Goal: Task Accomplishment & Management: Manage account settings

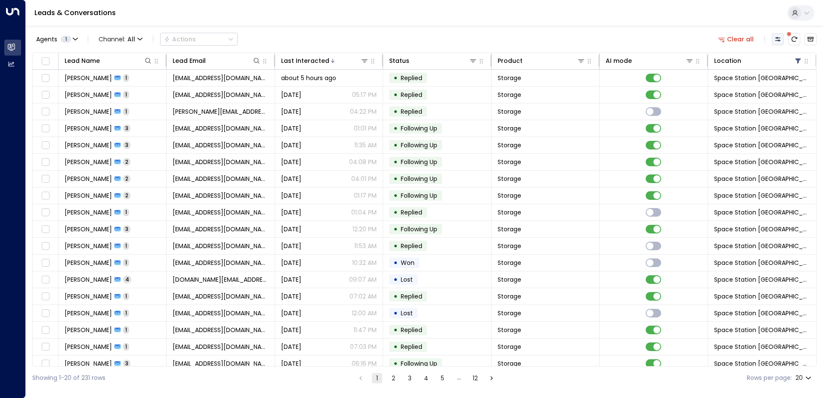
click at [777, 39] on icon "Customize" at bounding box center [777, 39] width 7 height 7
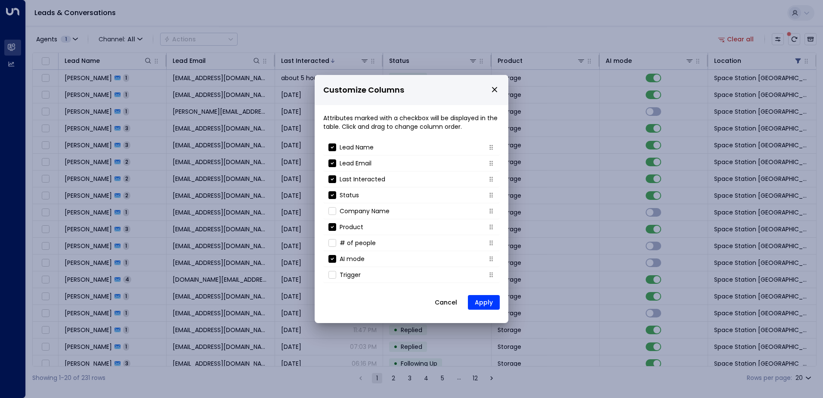
click at [497, 87] on icon "close" at bounding box center [494, 89] width 5 height 5
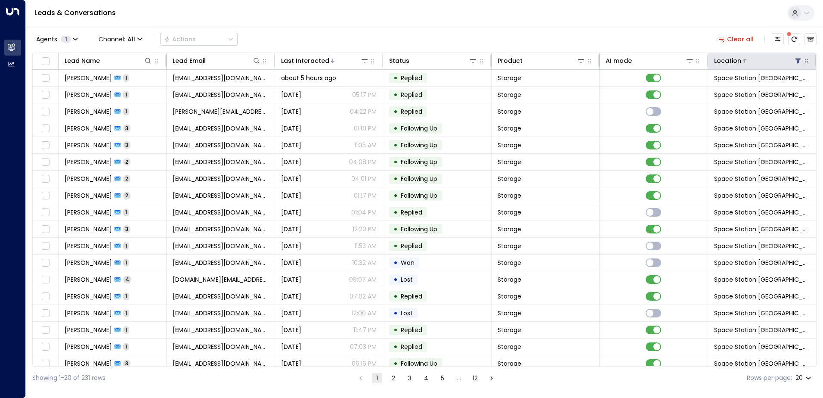
click at [796, 62] on icon at bounding box center [797, 60] width 7 height 7
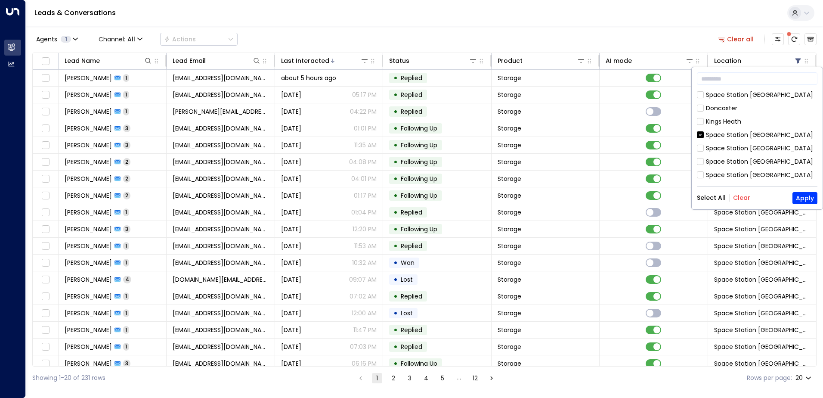
click at [736, 195] on button "Clear" at bounding box center [741, 197] width 17 height 7
click at [812, 195] on button "Apply" at bounding box center [804, 198] width 25 height 12
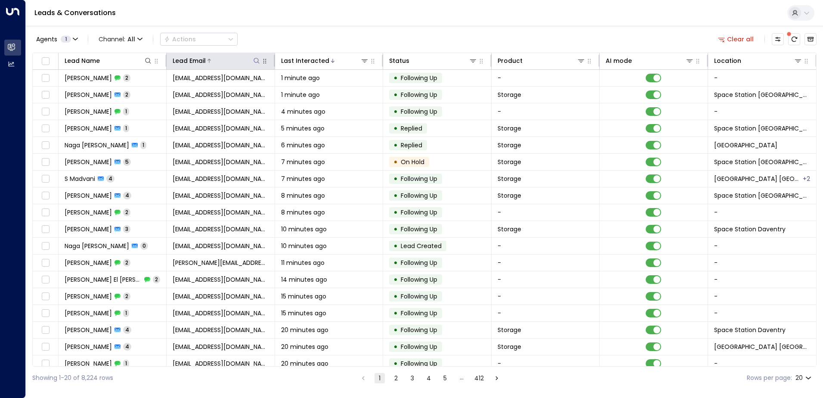
click at [256, 60] on icon at bounding box center [256, 60] width 7 height 7
type input "****"
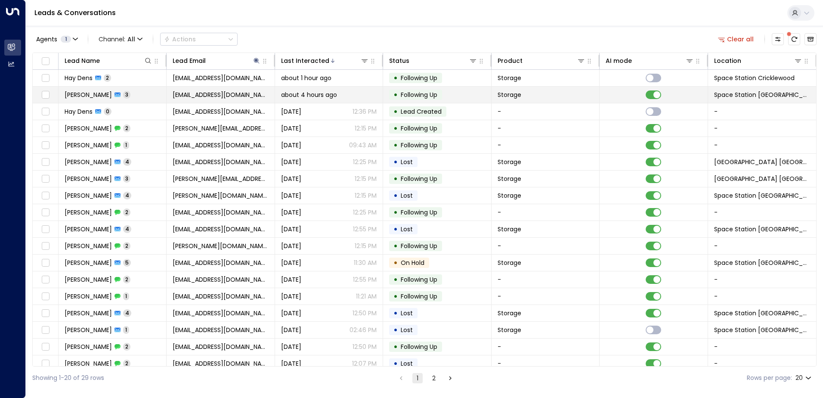
click at [503, 97] on span "Storage" at bounding box center [509, 94] width 24 height 9
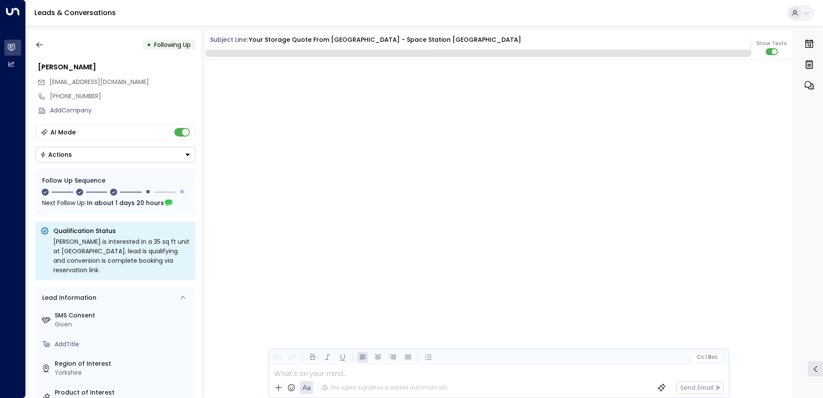
scroll to position [1070, 0]
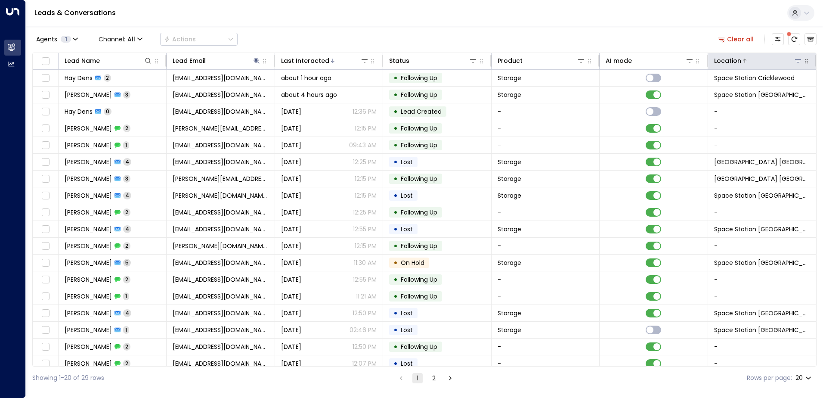
click at [794, 61] on icon at bounding box center [797, 60] width 7 height 7
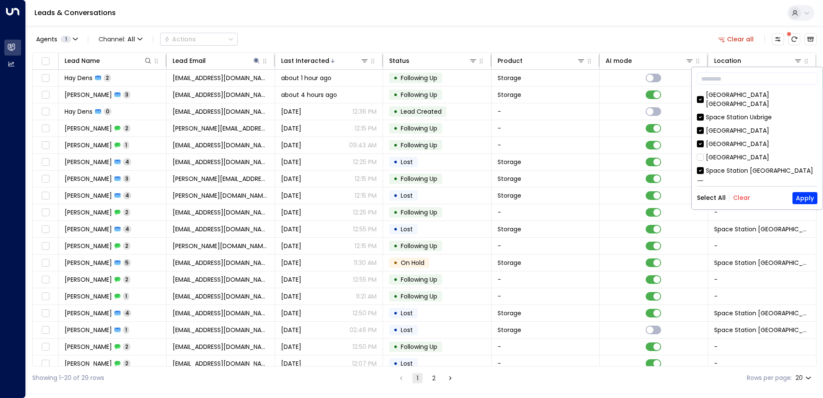
click at [742, 195] on button "Clear" at bounding box center [741, 197] width 17 height 7
click at [801, 200] on button "Apply" at bounding box center [804, 198] width 25 height 12
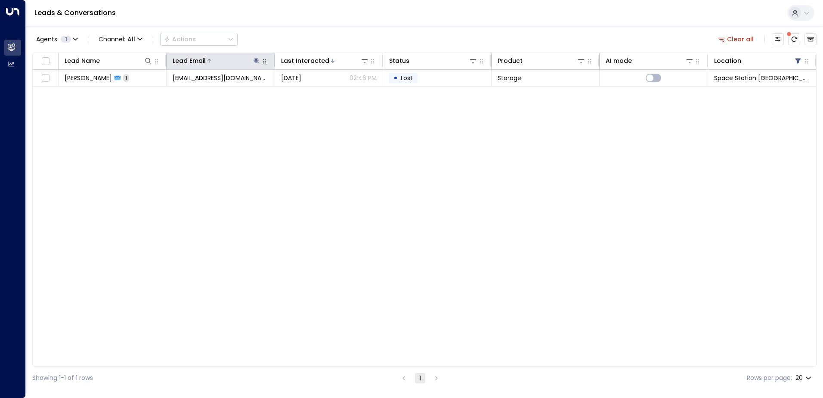
click at [255, 62] on icon at bounding box center [256, 60] width 7 height 7
click at [306, 92] on button "button" at bounding box center [310, 91] width 11 height 11
click at [308, 28] on div "Agents 1 Channel: All Actions Clear all Lead Name Lead Email Last Interacted St…" at bounding box center [424, 207] width 784 height 363
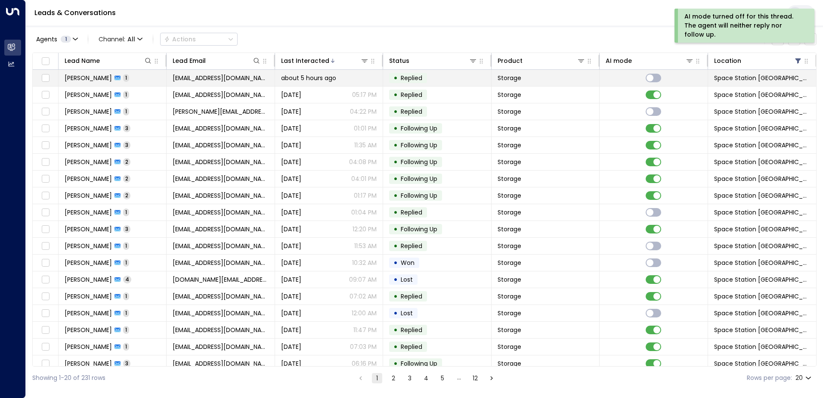
click at [473, 80] on td "• Replied" at bounding box center [437, 78] width 108 height 16
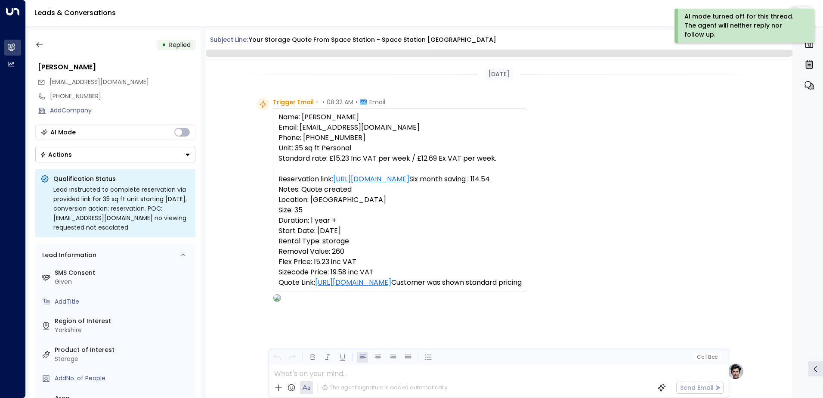
scroll to position [324, 0]
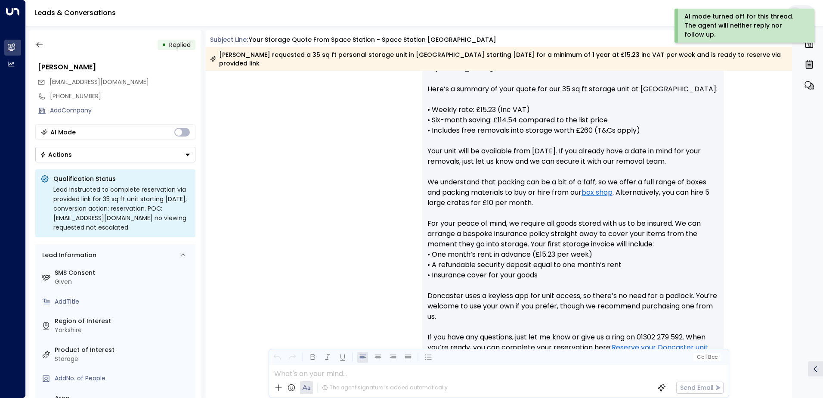
click at [158, 162] on div "• Replied [PERSON_NAME] [EMAIL_ADDRESS][DOMAIN_NAME] [PHONE_NUMBER] Add Company…" at bounding box center [115, 213] width 172 height 367
click at [155, 158] on button "Actions" at bounding box center [115, 154] width 160 height 15
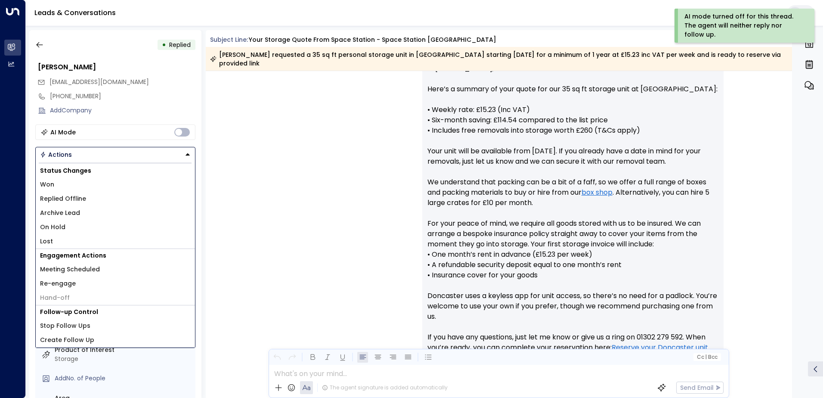
click at [385, 147] on div "[PERSON_NAME] • 08:38 AM • Email Hi [PERSON_NAME], Here’s a summary of your quo…" at bounding box center [498, 238] width 490 height 379
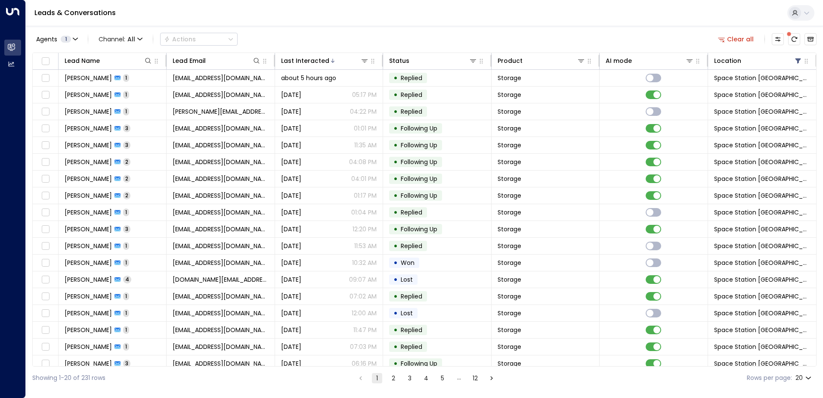
drag, startPoint x: 330, startPoint y: 120, endPoint x: 307, endPoint y: 39, distance: 84.7
click at [307, 37] on div "Agents 1 Channel: All Actions Clear all" at bounding box center [424, 39] width 784 height 18
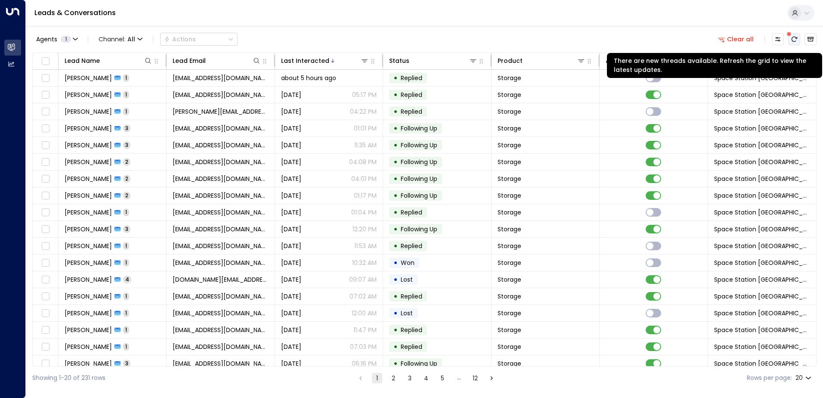
click at [796, 37] on icon "There are new threads available. Refresh the grid to view the latest updates." at bounding box center [793, 39] width 7 height 7
click at [793, 37] on icon "There are new threads available. Refresh the grid to view the latest updates." at bounding box center [793, 39] width 7 height 7
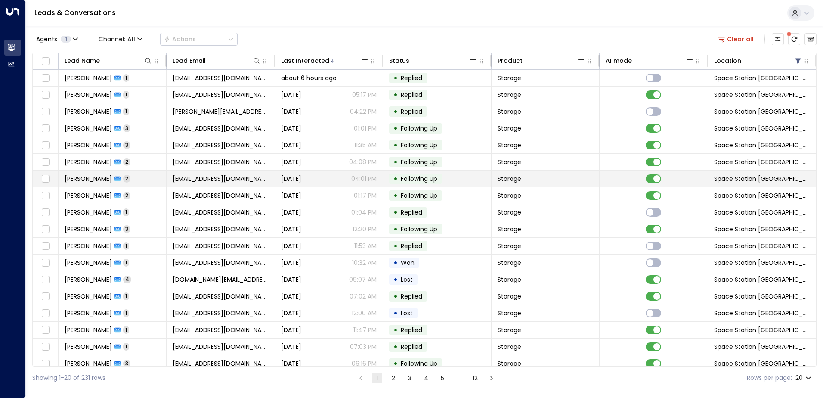
click button "Archived Leads" at bounding box center [810, 39] width 12 height 12
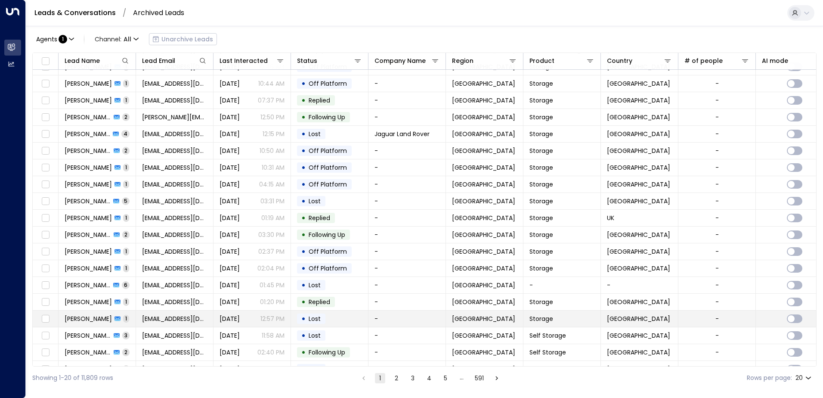
scroll to position [42, 0]
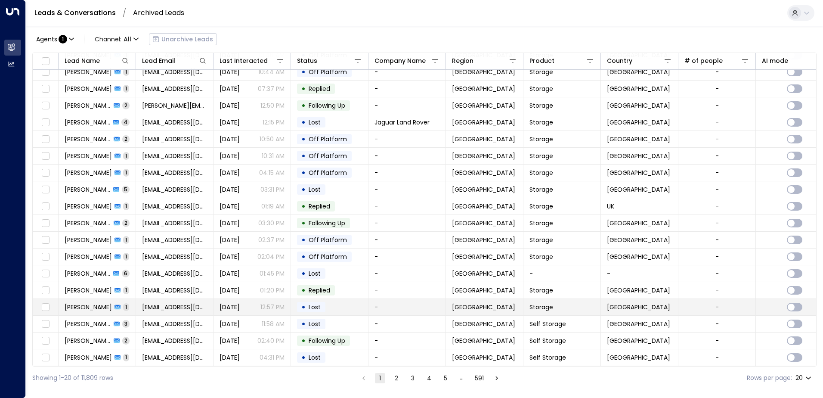
click at [599, 300] on td "Storage" at bounding box center [561, 307] width 77 height 16
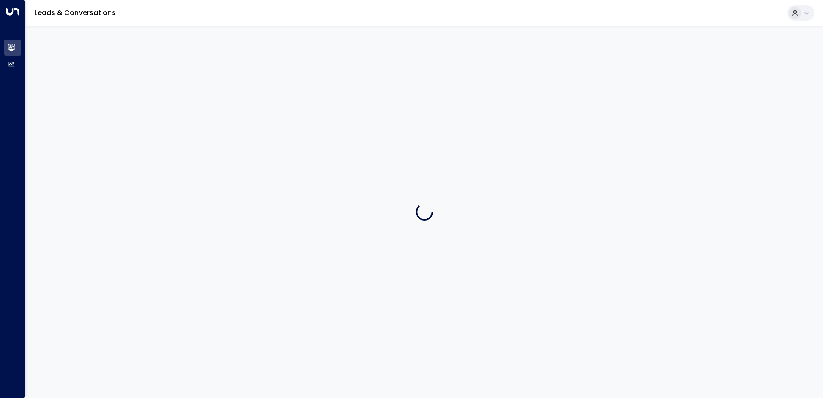
click at [599, 300] on div at bounding box center [424, 211] width 797 height 371
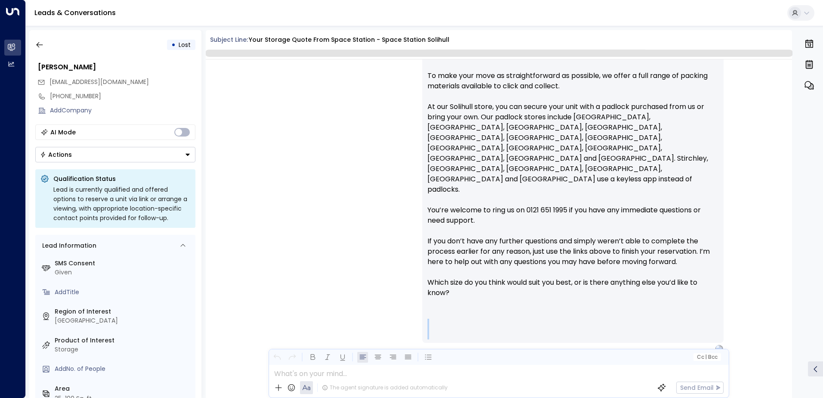
click at [599, 300] on div "Hi [PERSON_NAME], Thank you for considering our storage options in [GEOGRAPHIC_…" at bounding box center [572, 163] width 291 height 351
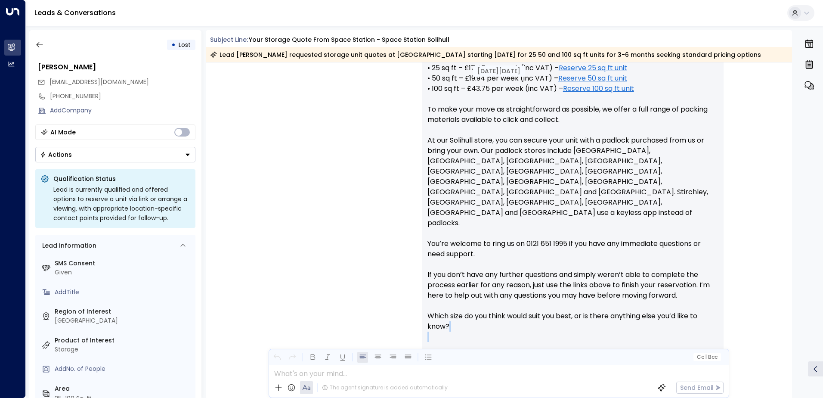
click at [599, 300] on div "Hi [PERSON_NAME], Thank you for considering our storage options in [GEOGRAPHIC_…" at bounding box center [572, 197] width 291 height 351
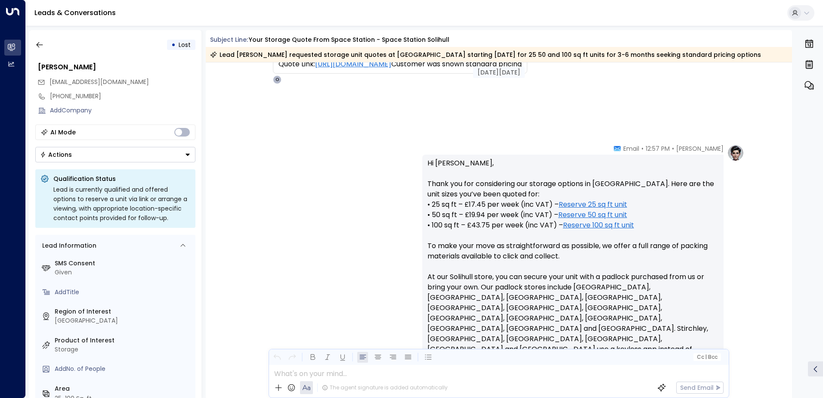
scroll to position [216, 0]
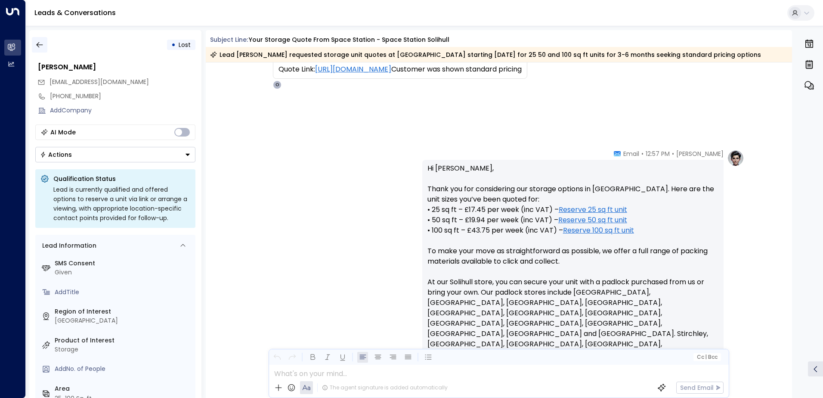
click at [42, 47] on icon "button" at bounding box center [39, 44] width 9 height 9
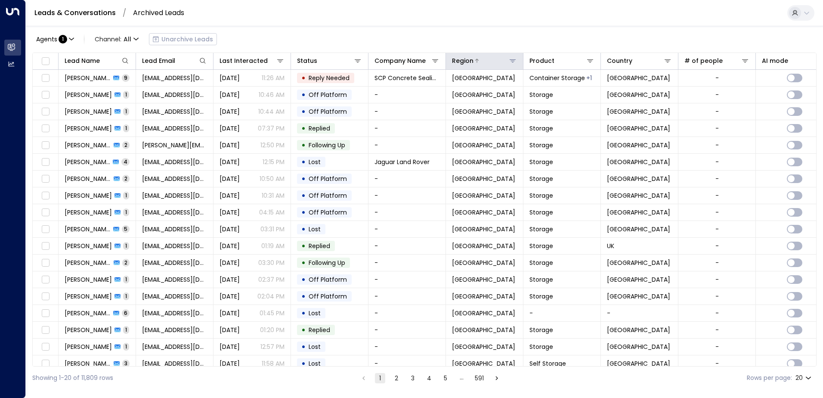
click at [512, 62] on icon at bounding box center [512, 60] width 7 height 7
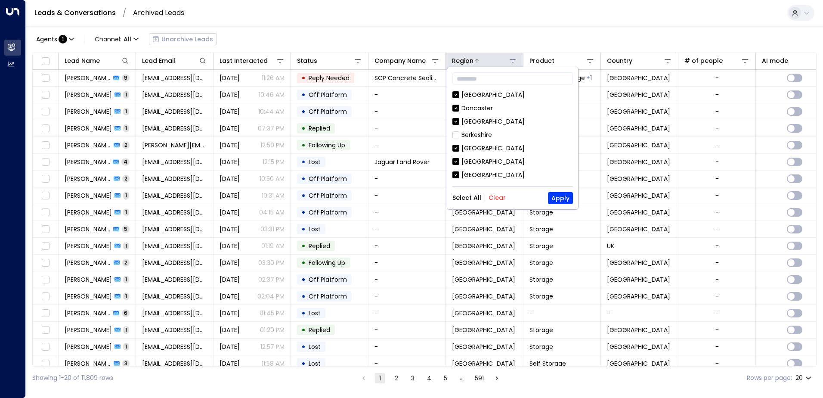
click at [512, 62] on icon at bounding box center [512, 60] width 7 height 7
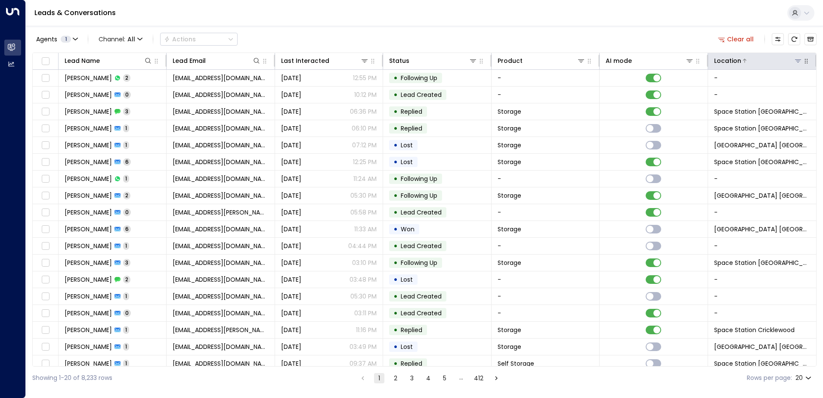
click at [799, 60] on div "Location" at bounding box center [762, 61] width 96 height 10
click at [796, 62] on icon at bounding box center [797, 60] width 7 height 7
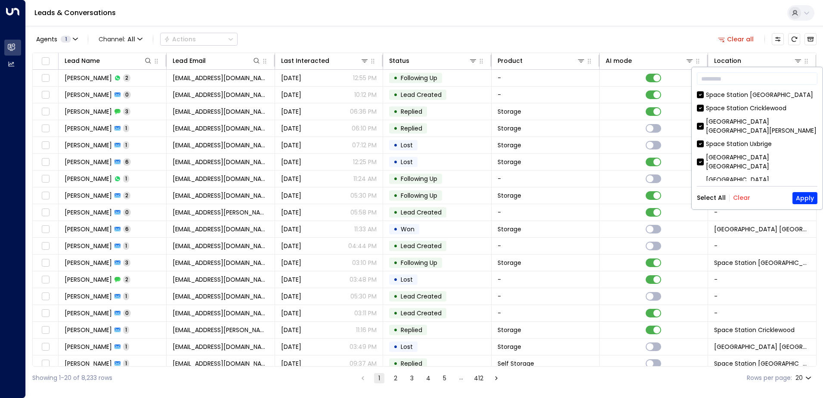
click at [746, 198] on button "Clear" at bounding box center [741, 197] width 17 height 7
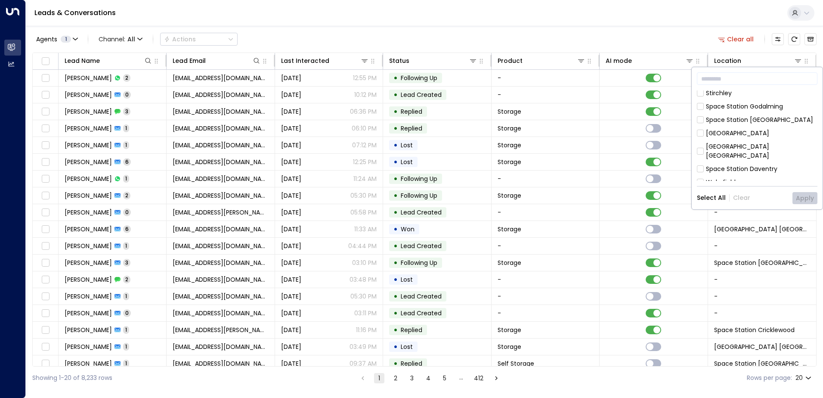
scroll to position [258, 0]
click at [802, 197] on button "Apply" at bounding box center [804, 198] width 25 height 12
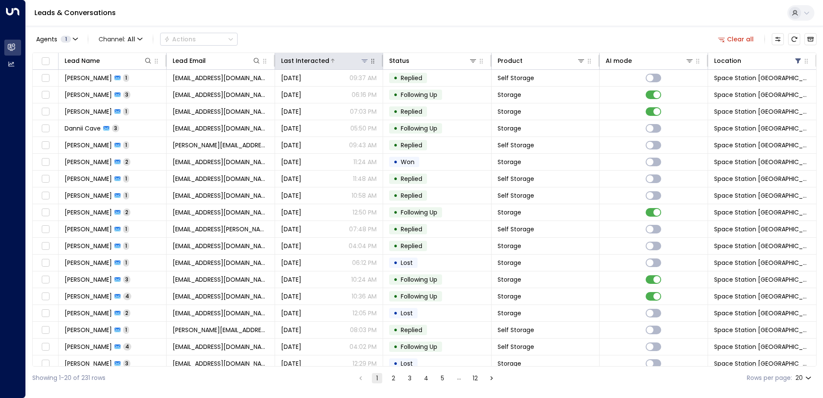
click at [337, 61] on div at bounding box center [349, 60] width 40 height 9
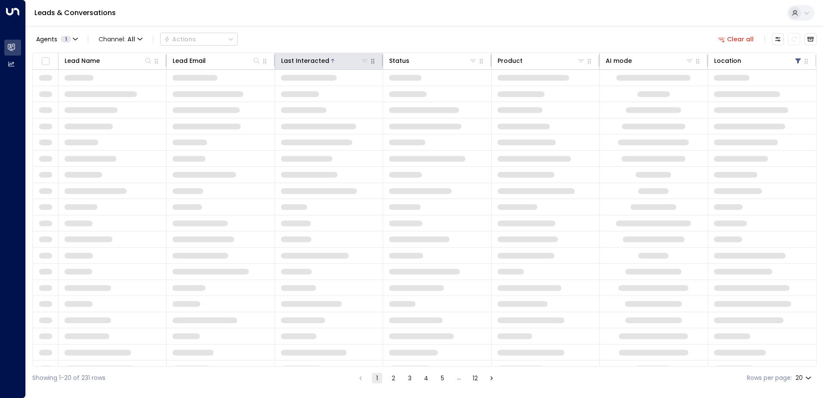
click at [337, 61] on div at bounding box center [349, 60] width 40 height 9
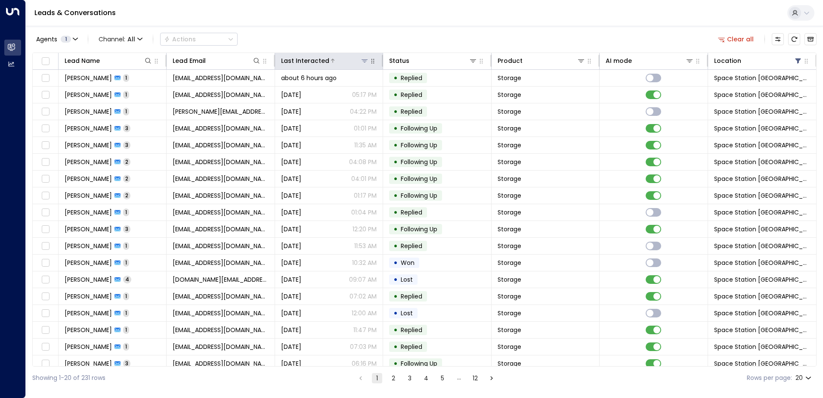
click at [330, 64] on div at bounding box center [349, 60] width 40 height 9
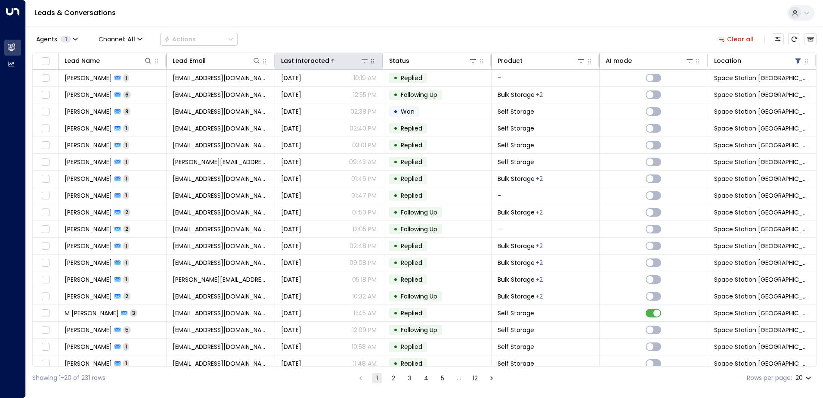
click at [316, 62] on div "Last Interacted" at bounding box center [305, 61] width 48 height 10
